Goal: Information Seeking & Learning: Learn about a topic

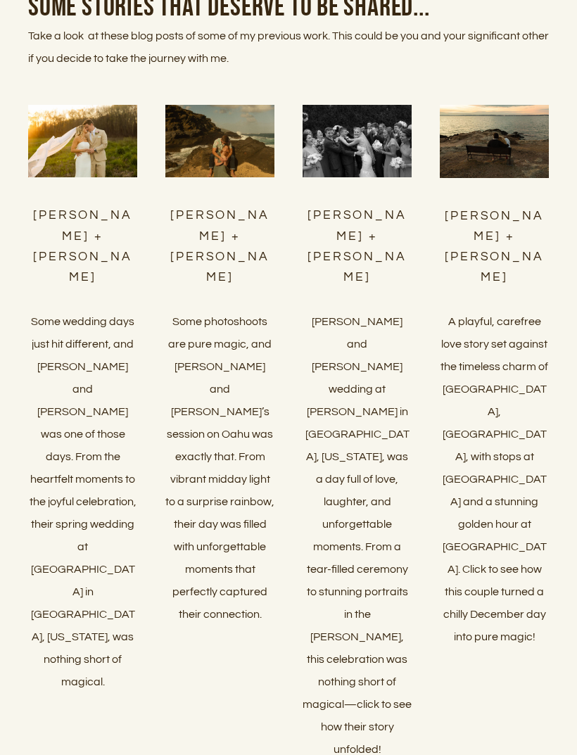
scroll to position [5420, 0]
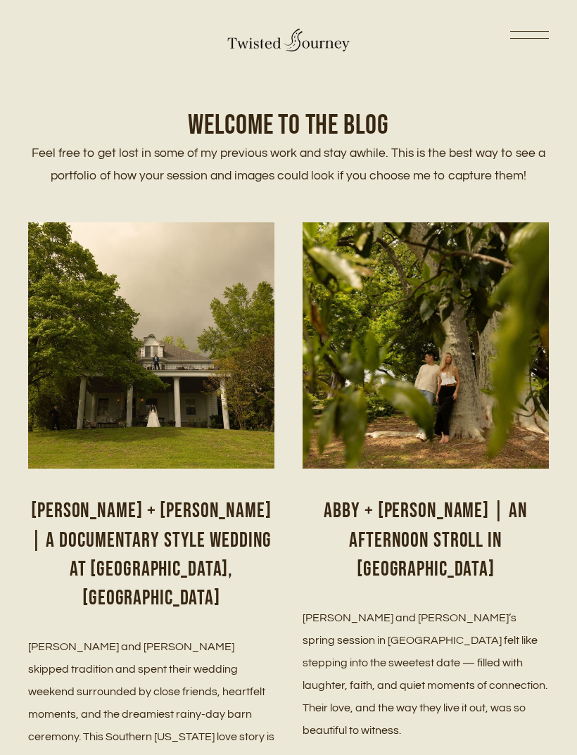
click at [505, 30] on div "Home Portfolio Weddings Couples Seniors Blog Investment Contact About" at bounding box center [288, 37] width 521 height 32
click at [537, 35] on link at bounding box center [529, 37] width 39 height 10
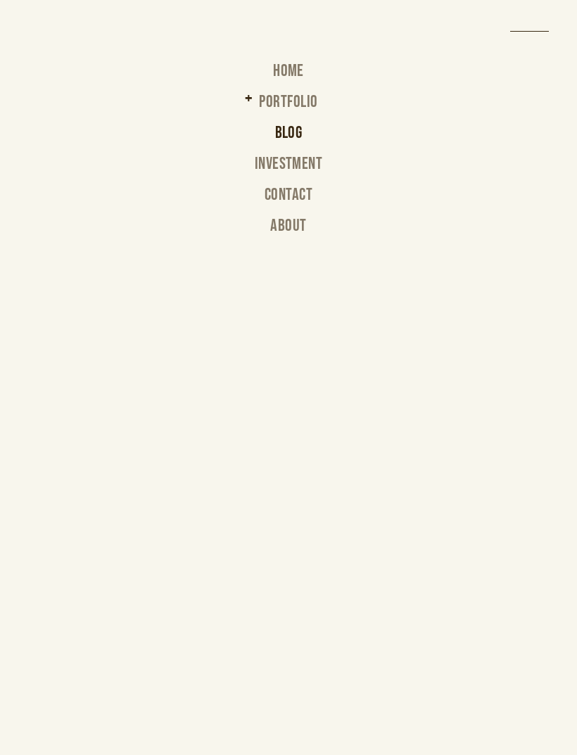
click at [286, 125] on link "Blog" at bounding box center [288, 140] width 27 height 31
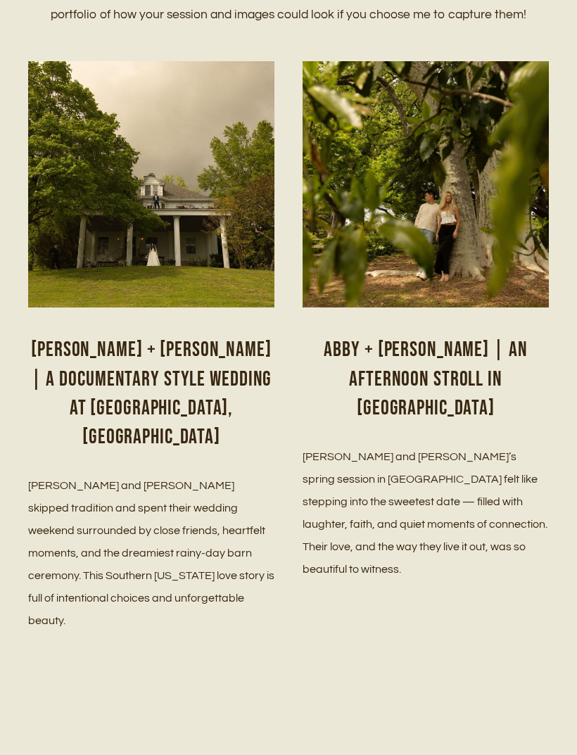
scroll to position [165, 0]
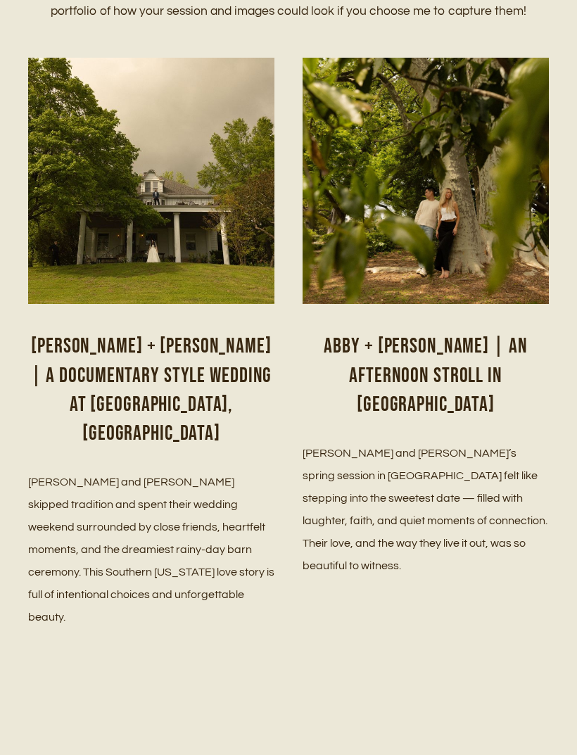
click at [152, 395] on h2 "Chelsea + Lucas | A documentary style wedding at Historic bell hill, IL" at bounding box center [151, 390] width 246 height 116
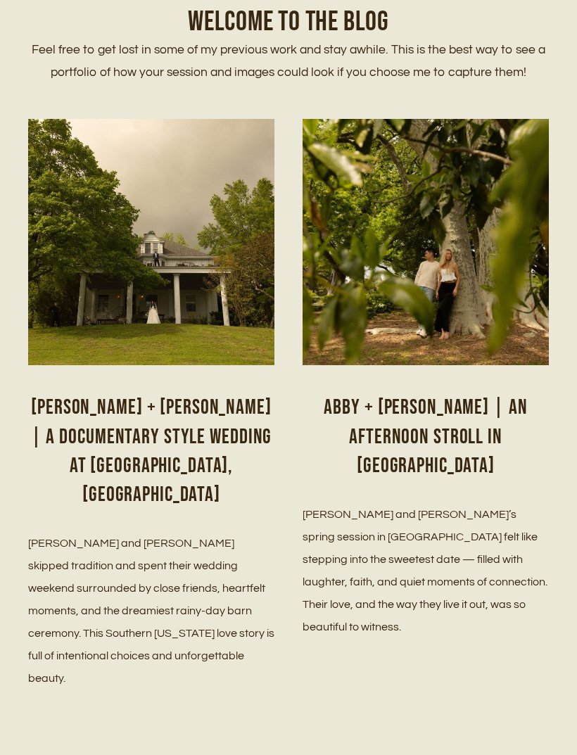
scroll to position [0, 0]
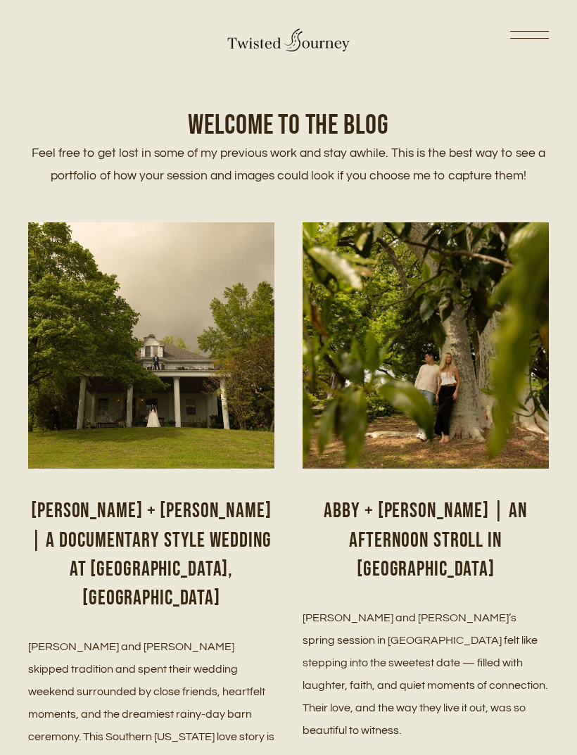
click at [524, 32] on link at bounding box center [529, 37] width 39 height 10
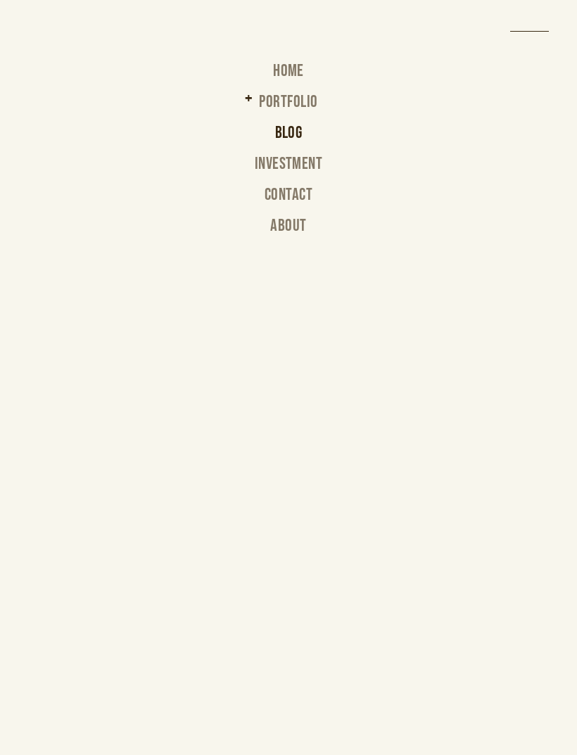
click at [307, 161] on link "Investment" at bounding box center [289, 171] width 68 height 31
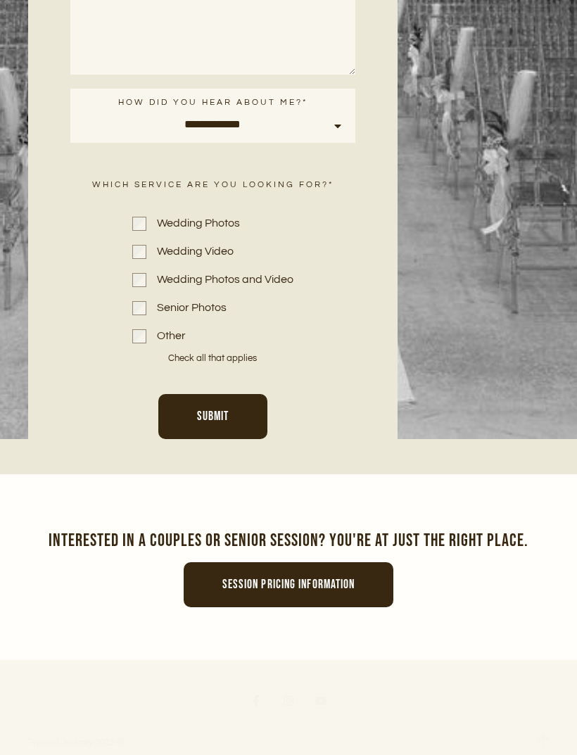
scroll to position [5988, 0]
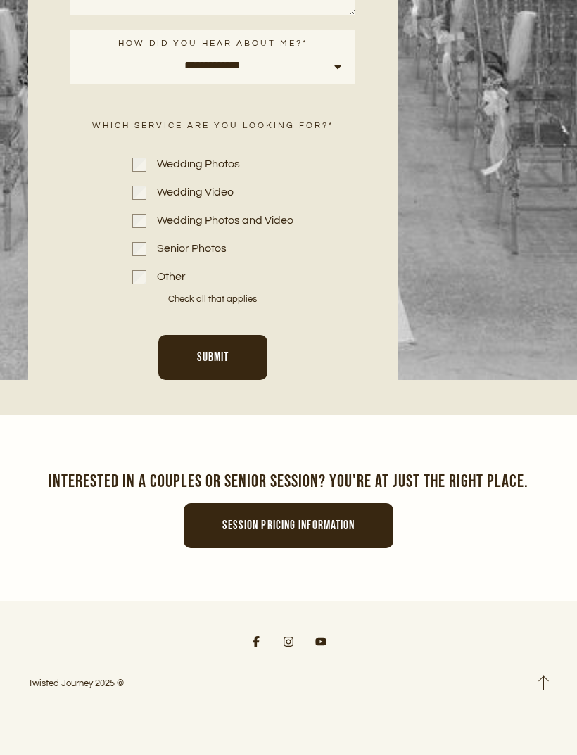
click at [308, 533] on span "Session pricing information" at bounding box center [288, 525] width 133 height 15
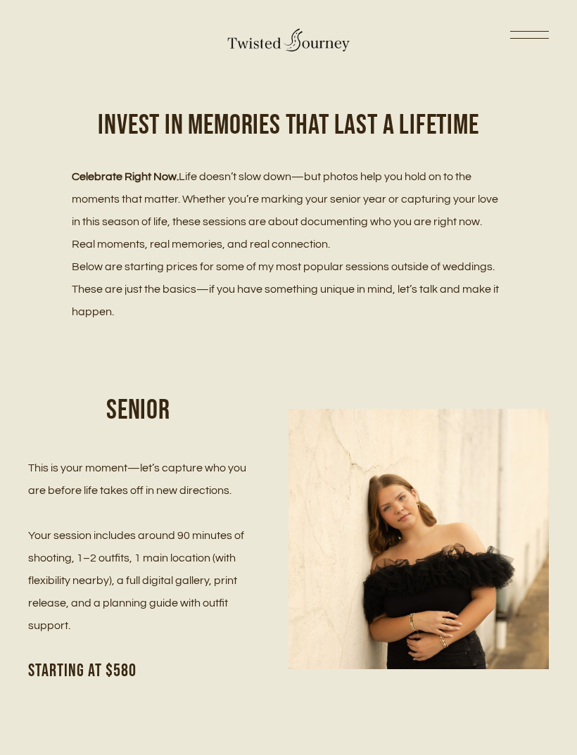
click at [530, 24] on div "Home Portfolio Weddings Couples Seniors Blog Investment Contact About" at bounding box center [288, 37] width 521 height 32
click at [540, 42] on link at bounding box center [529, 37] width 39 height 10
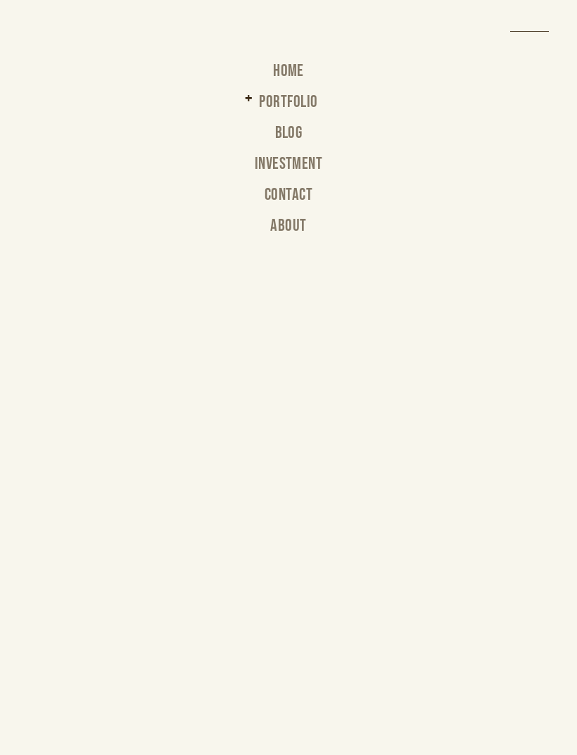
click at [538, 26] on div "Home Portfolio Weddings Couples Seniors Blog Investment Contact About" at bounding box center [288, 377] width 577 height 755
click at [541, 41] on link at bounding box center [529, 37] width 39 height 10
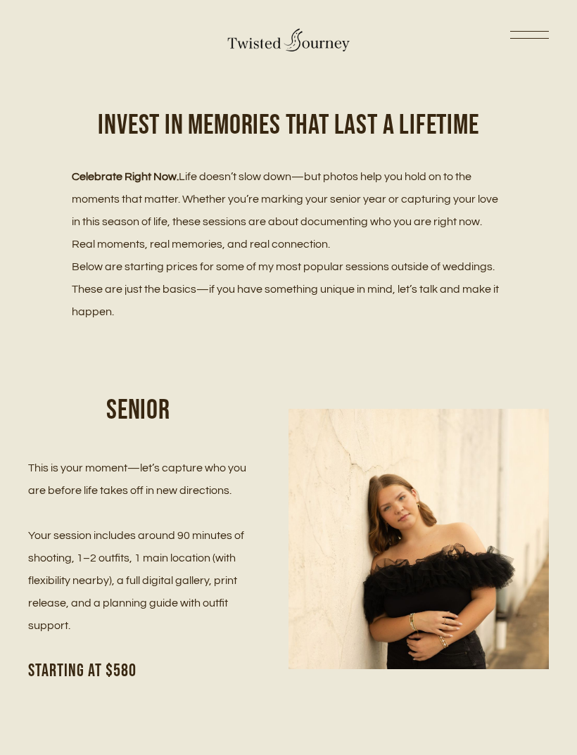
click at [531, 32] on div at bounding box center [529, 31] width 39 height 1
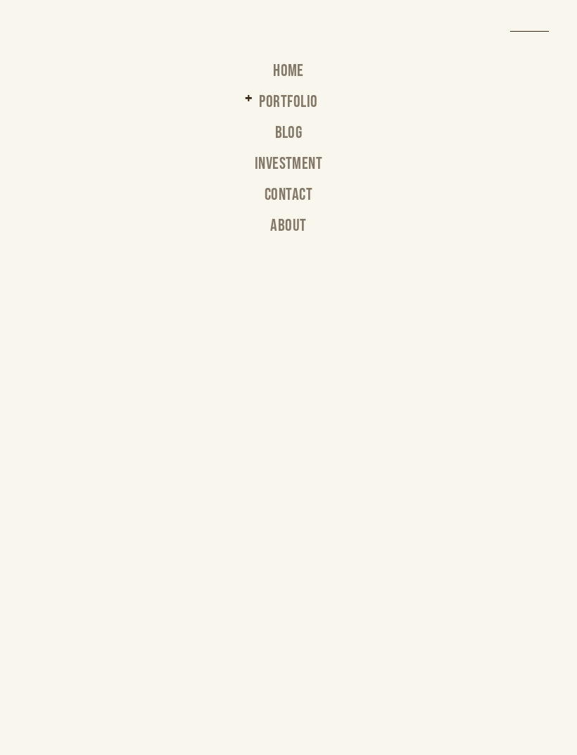
click at [302, 126] on link "Blog" at bounding box center [288, 140] width 27 height 31
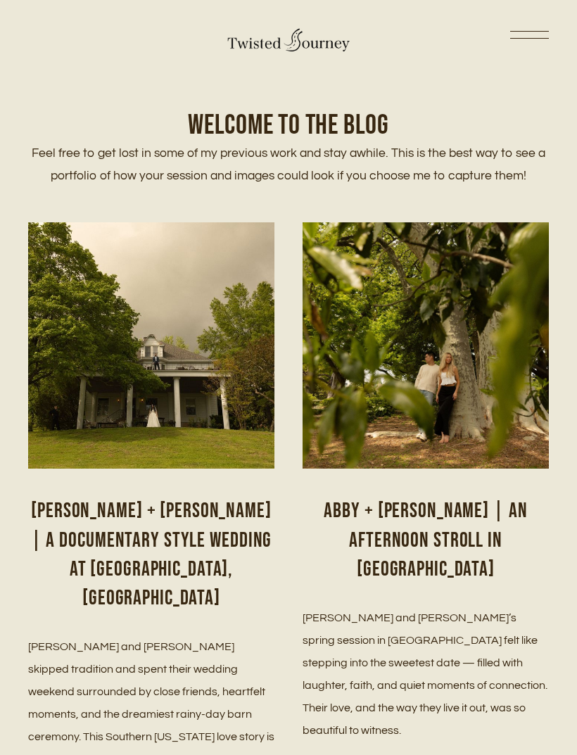
click at [547, 32] on link at bounding box center [529, 37] width 39 height 10
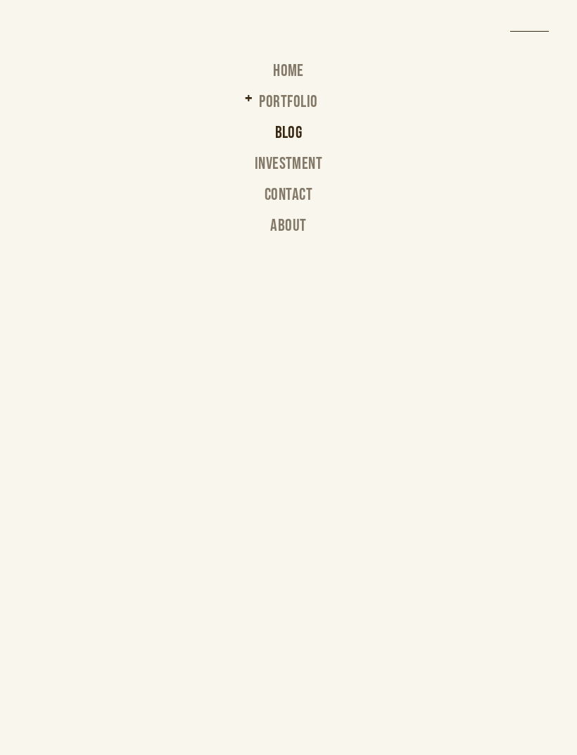
click at [319, 169] on link "Investment" at bounding box center [289, 171] width 68 height 31
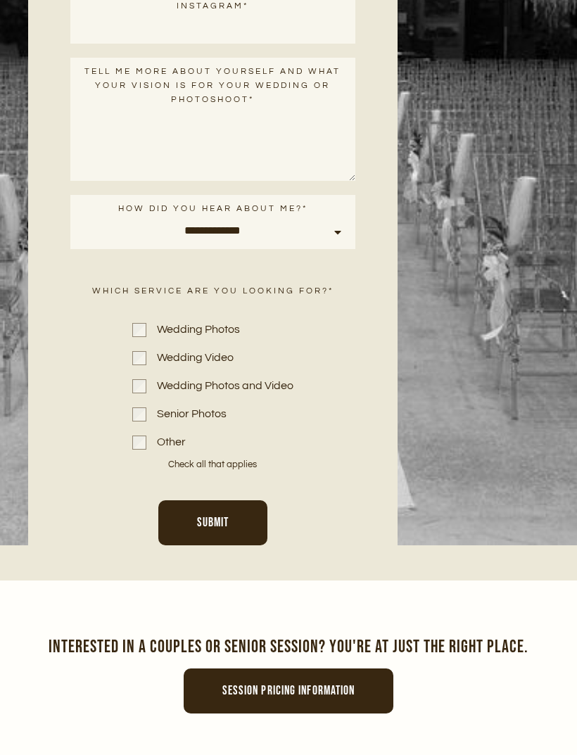
scroll to position [5815, 0]
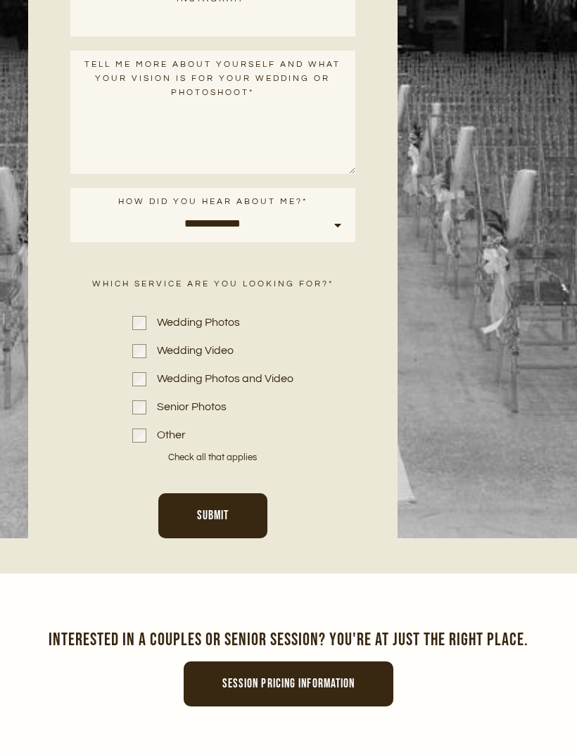
click at [152, 243] on select "**********" at bounding box center [212, 228] width 285 height 30
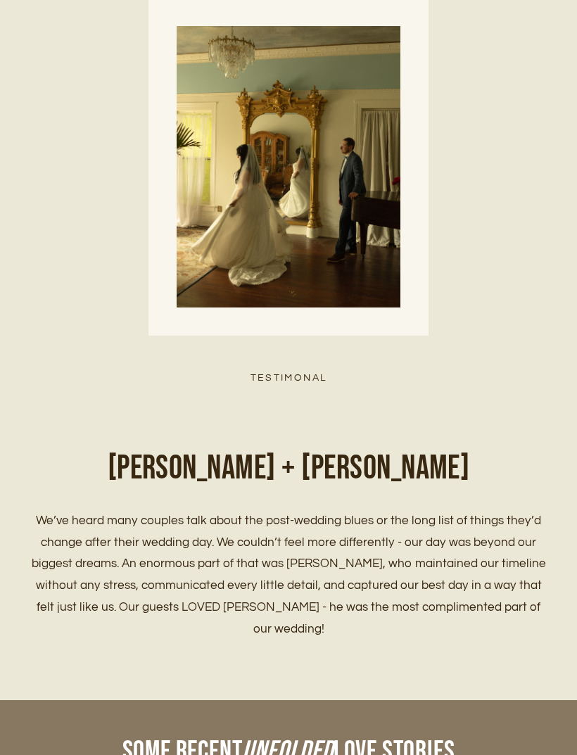
scroll to position [3827, 0]
